Goal: Contribute content: Contribute content

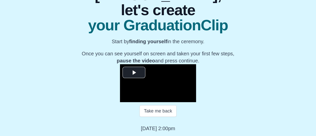
scroll to position [124, 0]
click at [134, 73] on span "Video Player" at bounding box center [134, 73] width 0 height 0
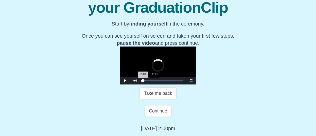
click at [140, 85] on div "Loaded : 0% 05:01 05:01 Progress : 0%" at bounding box center [163, 81] width 46 height 8
click at [159, 82] on div "06:48" at bounding box center [159, 80] width 0 height 1
click at [140, 85] on div "Loaded : 0% 09:12 07:00 Progress : 0%" at bounding box center [163, 81] width 46 height 8
click at [172, 82] on div "11:55" at bounding box center [172, 80] width 0 height 1
click at [140, 85] on div "Loaded : 0% 14:32 14:32 Progress : 0%" at bounding box center [163, 81] width 46 height 8
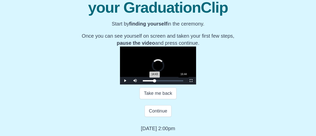
click at [142, 85] on div "Loaded : 0% 16:44 14:43 Progress : 0%" at bounding box center [163, 81] width 46 height 8
click at [188, 82] on div "18:31" at bounding box center [188, 80] width 0 height 1
click at [195, 82] on div "21:33" at bounding box center [195, 80] width 0 height 1
click at [162, 85] on div "Loaded : 0% 24:41 21:39 Progress : 0%" at bounding box center [163, 81] width 46 height 8
click at [160, 82] on div "24:03 Progress : 0%" at bounding box center [152, 80] width 19 height 1
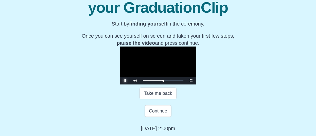
click at [125, 81] on span "Video Player" at bounding box center [125, 81] width 0 height 0
click at [208, 82] on div "26:59" at bounding box center [208, 80] width 0 height 1
click at [165, 82] on div "26:34 Progress : 0%" at bounding box center [154, 80] width 22 height 1
click at [164, 82] on div "26:36 Progress : 0%" at bounding box center [153, 80] width 21 height 1
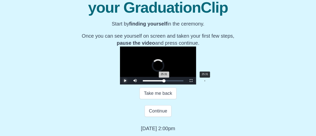
click at [164, 82] on div "25:31 Progress : 0%" at bounding box center [153, 80] width 21 height 1
click at [125, 81] on span "Video Player" at bounding box center [125, 81] width 0 height 0
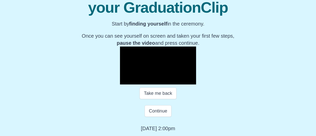
click at [125, 81] on span "Video Player" at bounding box center [125, 81] width 0 height 0
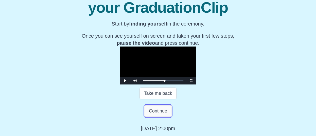
click at [158, 117] on button "Continue" at bounding box center [158, 111] width 27 height 12
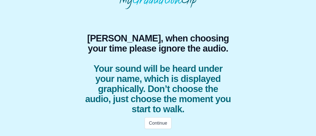
scroll to position [28, 0]
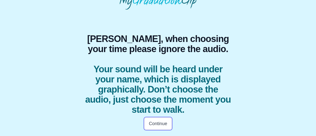
click at [158, 126] on button "Continue" at bounding box center [158, 124] width 27 height 12
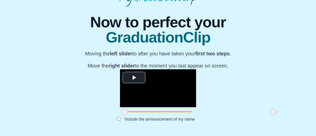
scroll to position [63, 0]
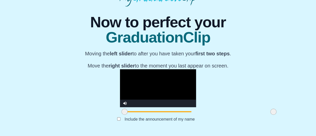
click at [120, 69] on video "Video Player" at bounding box center [158, 88] width 76 height 38
click at [123, 113] on span at bounding box center [126, 112] width 6 height 6
drag, startPoint x: 83, startPoint y: 113, endPoint x: 117, endPoint y: 111, distance: 34.1
click at [157, 111] on span at bounding box center [160, 112] width 6 height 6
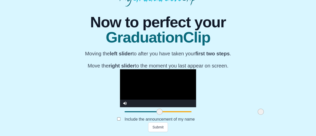
drag, startPoint x: 232, startPoint y: 112, endPoint x: 220, endPoint y: 112, distance: 12.7
click at [258, 112] on span at bounding box center [261, 112] width 6 height 6
click at [159, 125] on button "Submit" at bounding box center [158, 128] width 20 height 10
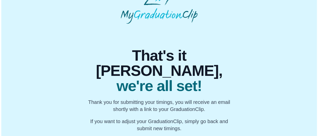
scroll to position [0, 0]
